Goal: Task Accomplishment & Management: Complete application form

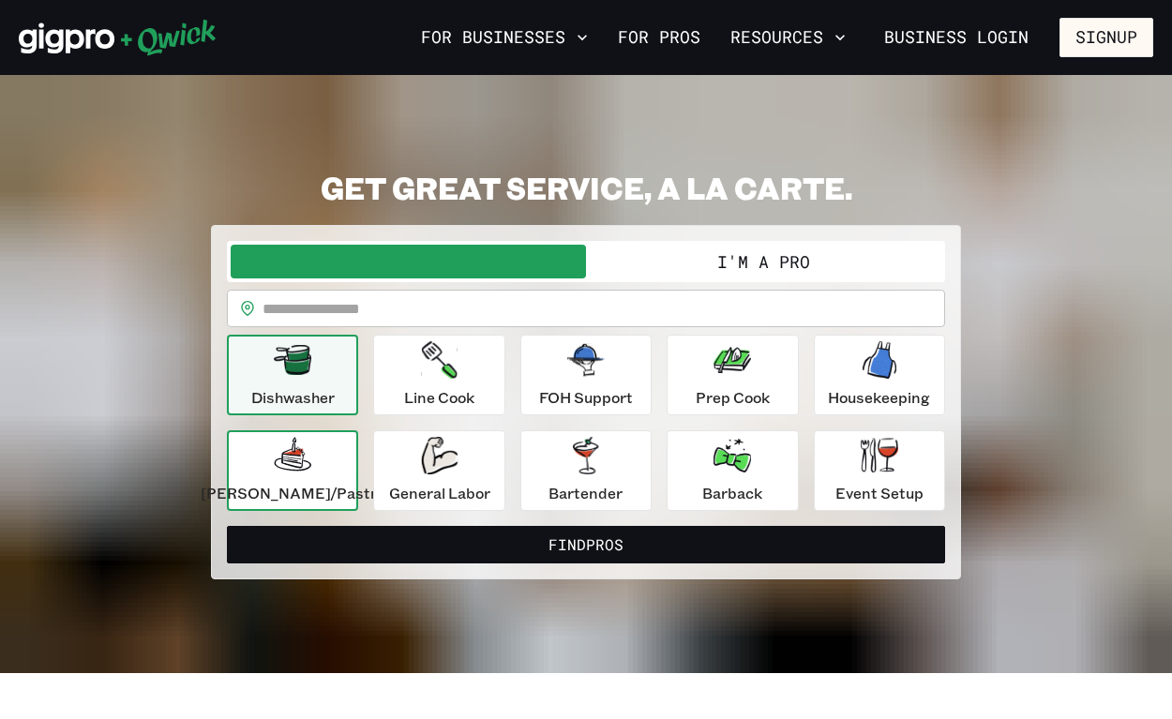
click at [310, 437] on icon "button" at bounding box center [293, 456] width 38 height 38
click at [764, 250] on button "I'm a Pro" at bounding box center [763, 262] width 355 height 34
click at [763, 245] on button "I'm a Pro" at bounding box center [763, 262] width 355 height 34
click at [345, 437] on div "[PERSON_NAME]/Pastry" at bounding box center [293, 471] width 184 height 68
click at [307, 441] on icon "button" at bounding box center [293, 454] width 26 height 26
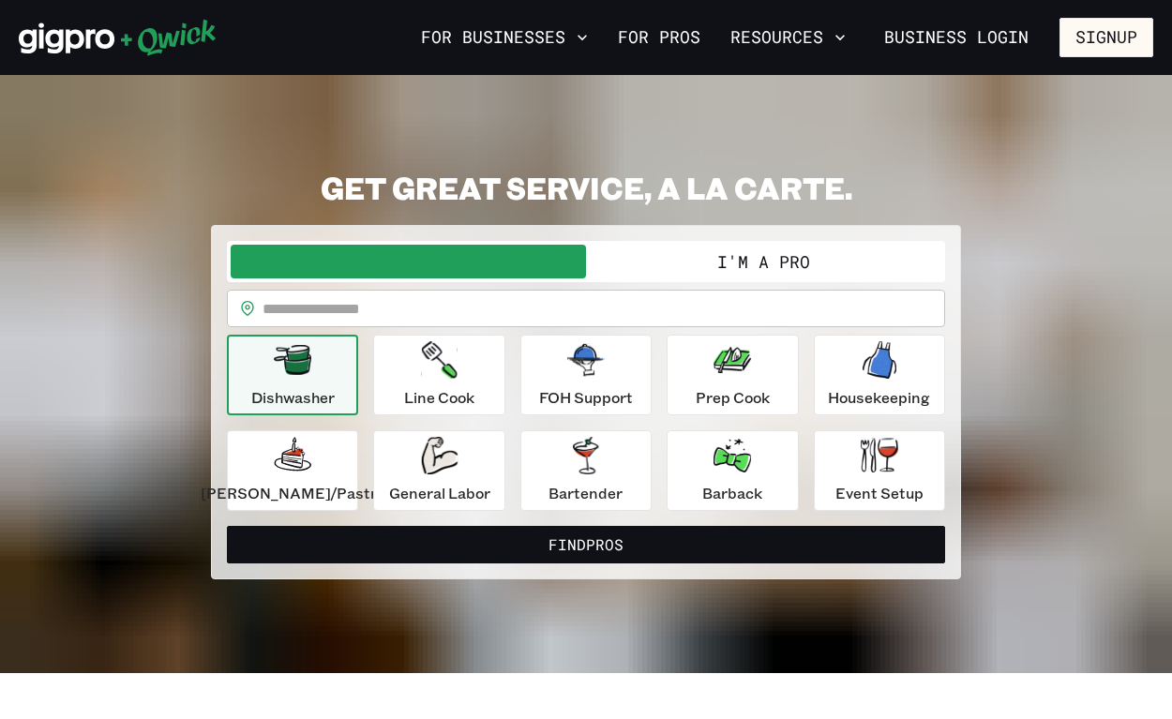
click at [980, 311] on div "**********" at bounding box center [586, 374] width 1135 height 411
click at [861, 438] on icon "button" at bounding box center [880, 455] width 38 height 35
click at [356, 482] on p "[PERSON_NAME]/Pastry" at bounding box center [293, 493] width 184 height 23
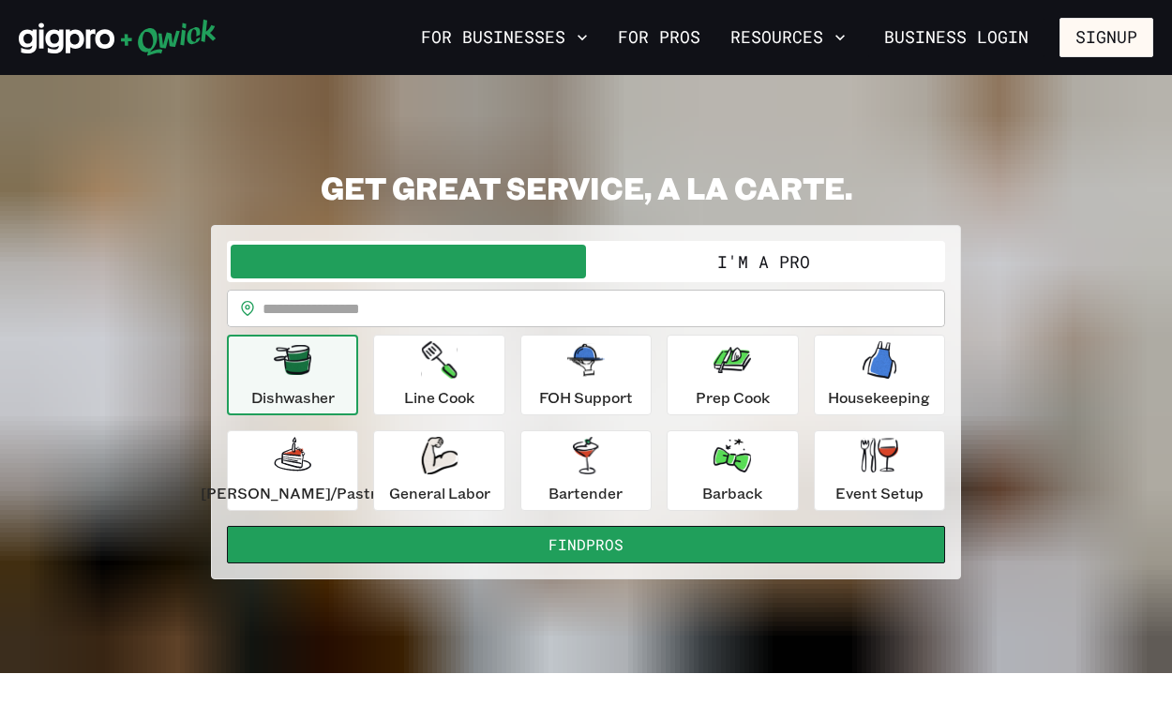
click at [555, 526] on button "Find Pros" at bounding box center [586, 545] width 718 height 38
click at [581, 526] on button "Find Pros" at bounding box center [586, 545] width 718 height 38
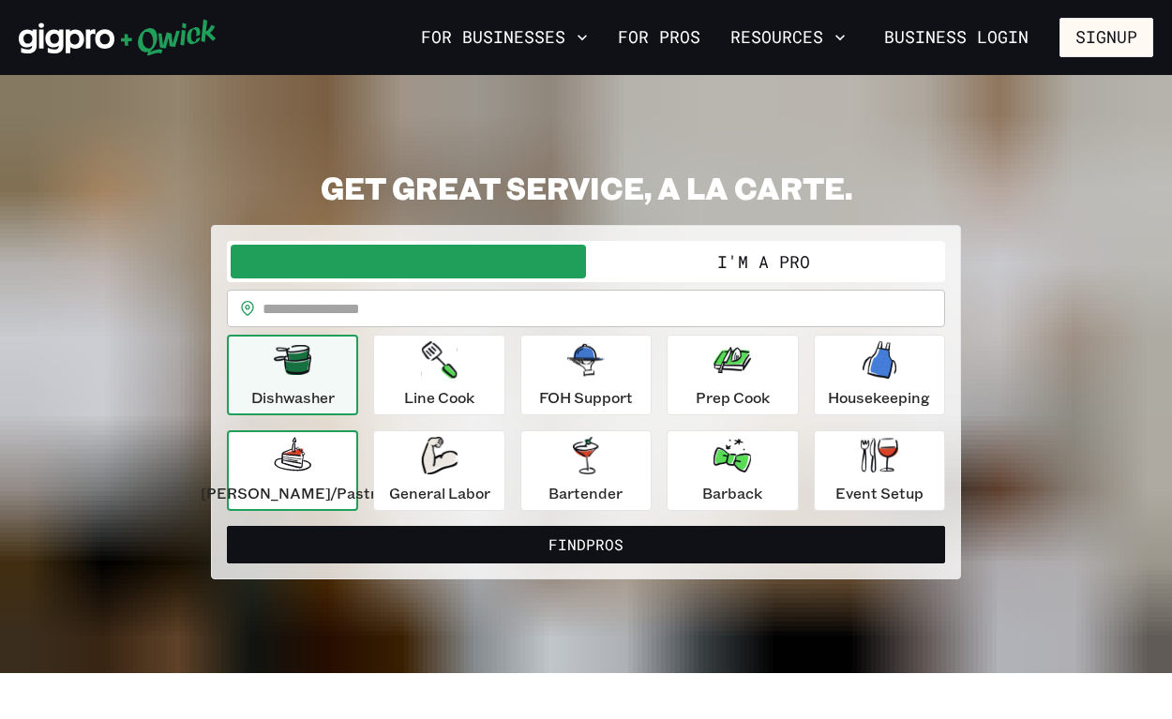
click at [294, 437] on icon "button" at bounding box center [293, 456] width 38 height 38
click at [1094, 44] on button "Signup" at bounding box center [1107, 37] width 94 height 39
click at [1111, 34] on button "Signup" at bounding box center [1107, 37] width 94 height 39
click at [1112, 47] on button "Signup" at bounding box center [1107, 37] width 94 height 39
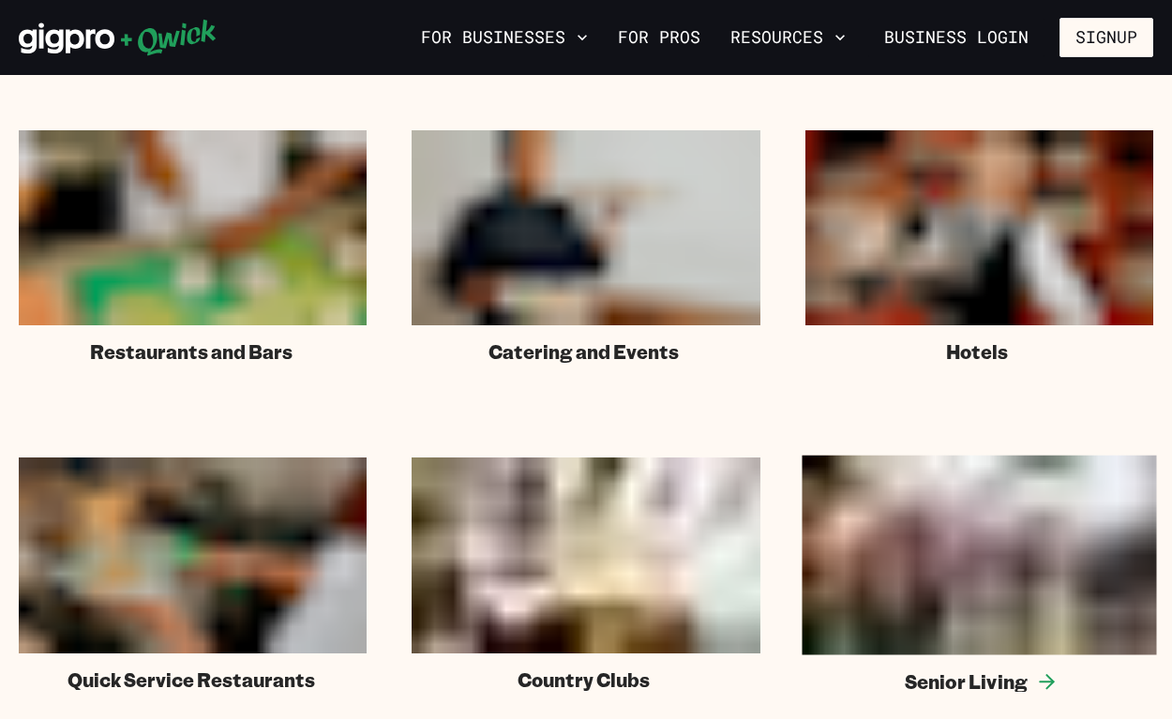
scroll to position [1088, 0]
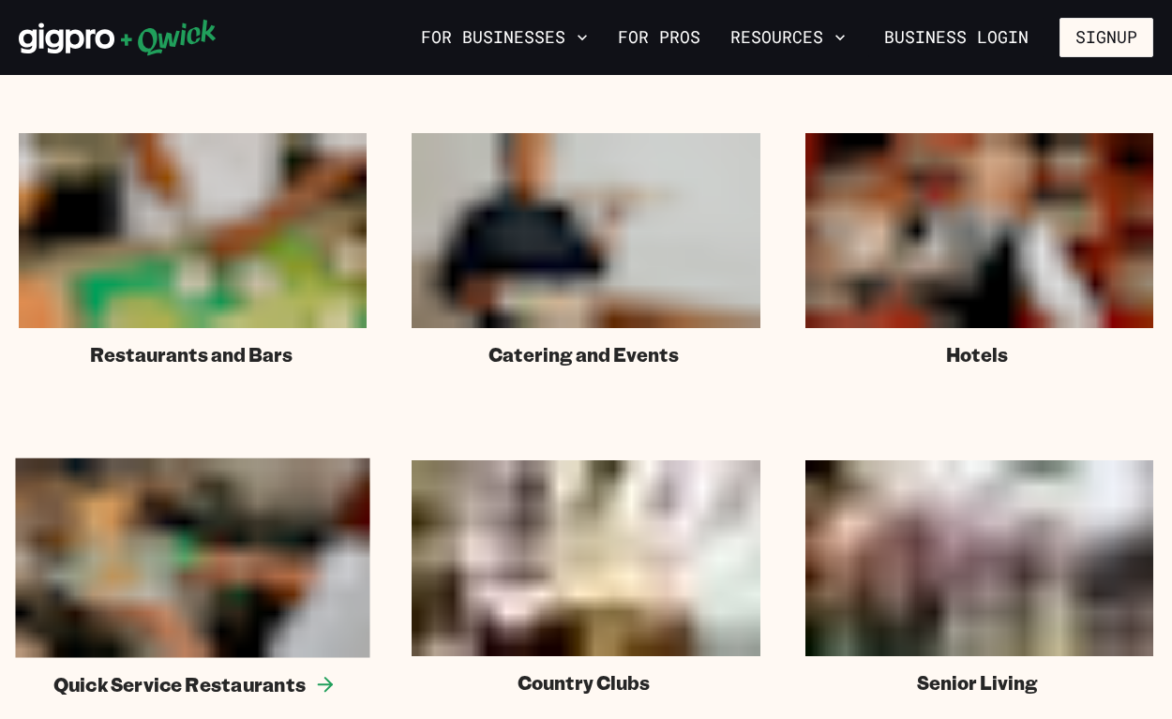
click at [226, 459] on img at bounding box center [192, 559] width 355 height 200
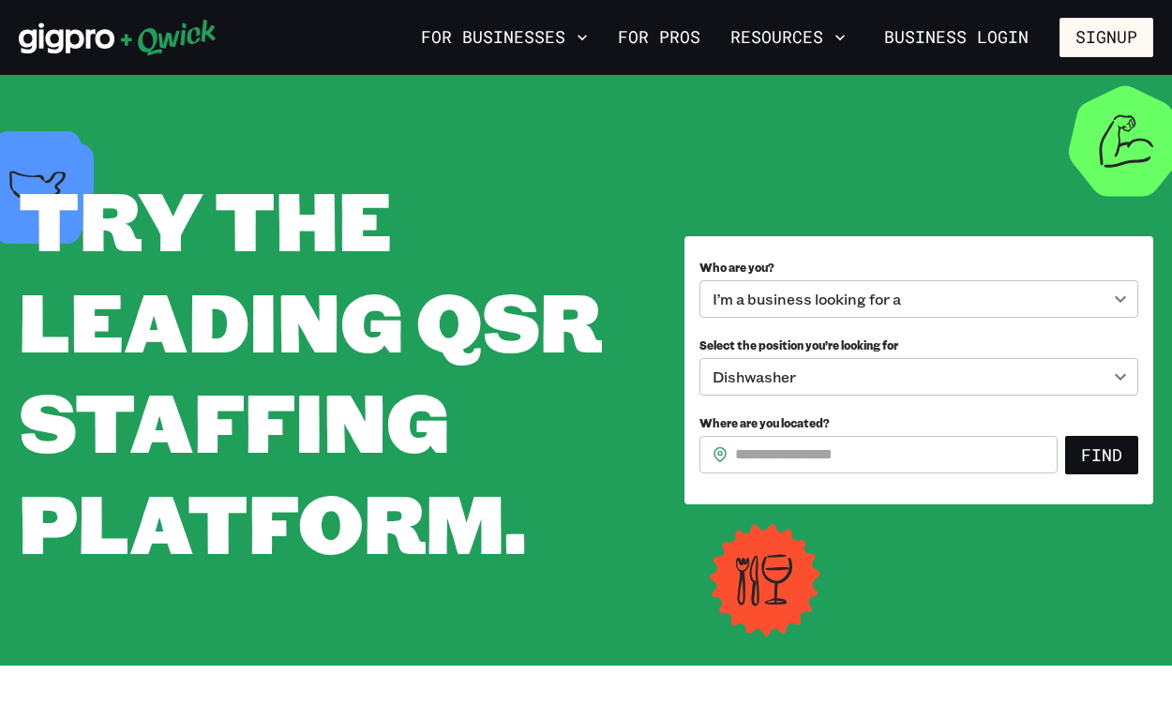
click at [1123, 309] on div "I’m a business looking for a" at bounding box center [919, 299] width 439 height 38
click at [1119, 309] on div "I’m a business looking for a" at bounding box center [919, 299] width 439 height 38
click at [1112, 43] on button "Signup" at bounding box center [1107, 37] width 94 height 39
